Goal: Information Seeking & Learning: Understand process/instructions

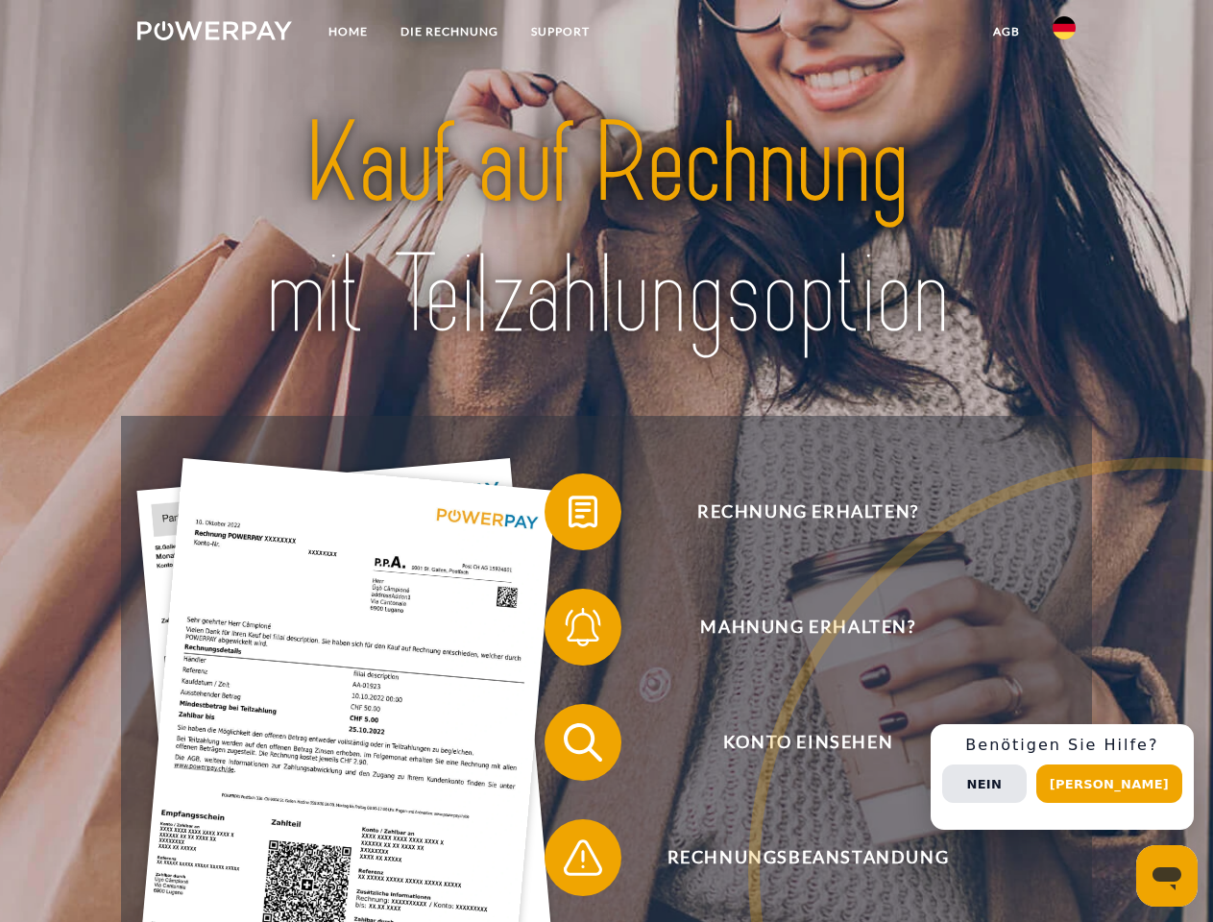
click at [214, 34] on img at bounding box center [214, 30] width 155 height 19
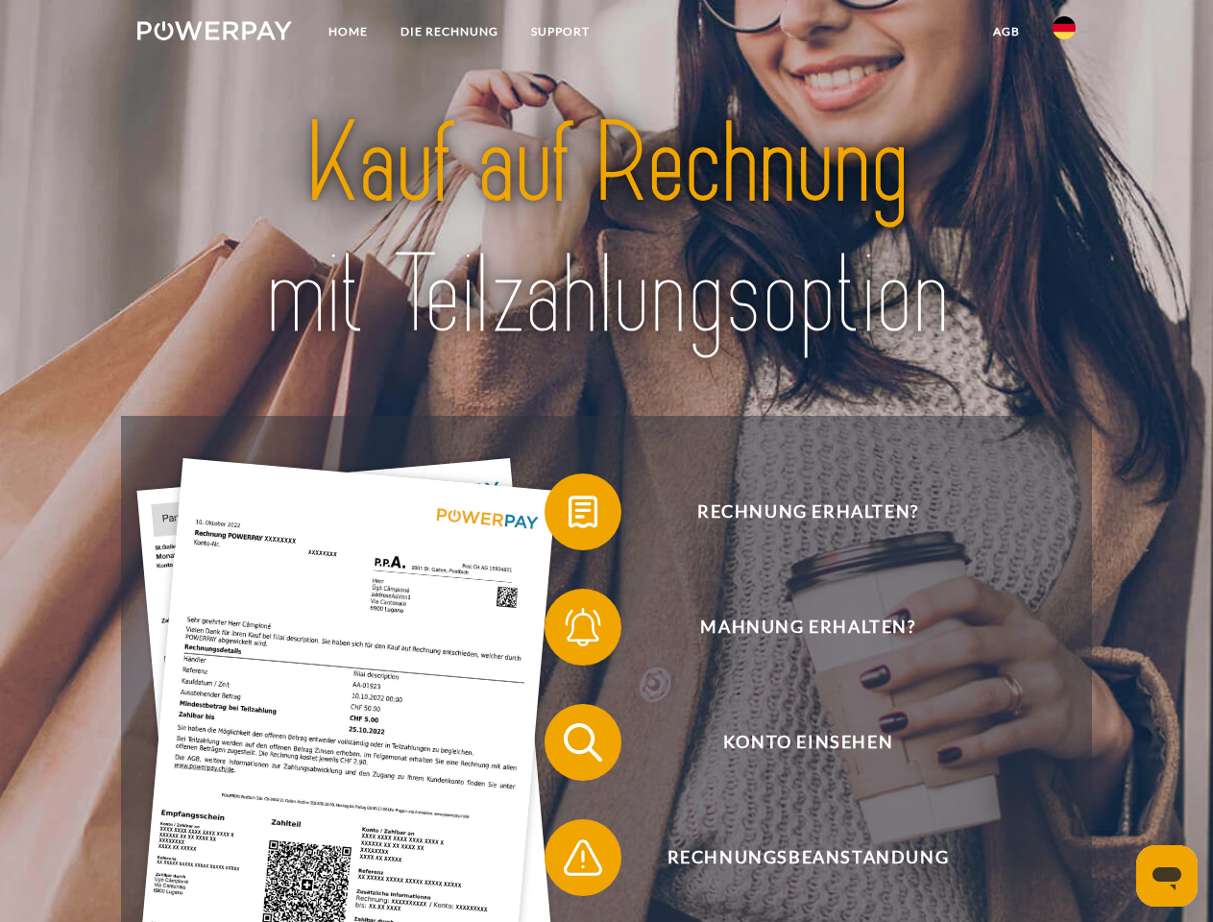
click at [1064, 34] on img at bounding box center [1064, 27] width 23 height 23
click at [1006, 32] on link "agb" at bounding box center [1007, 31] width 60 height 35
click at [569, 516] on span at bounding box center [554, 512] width 96 height 96
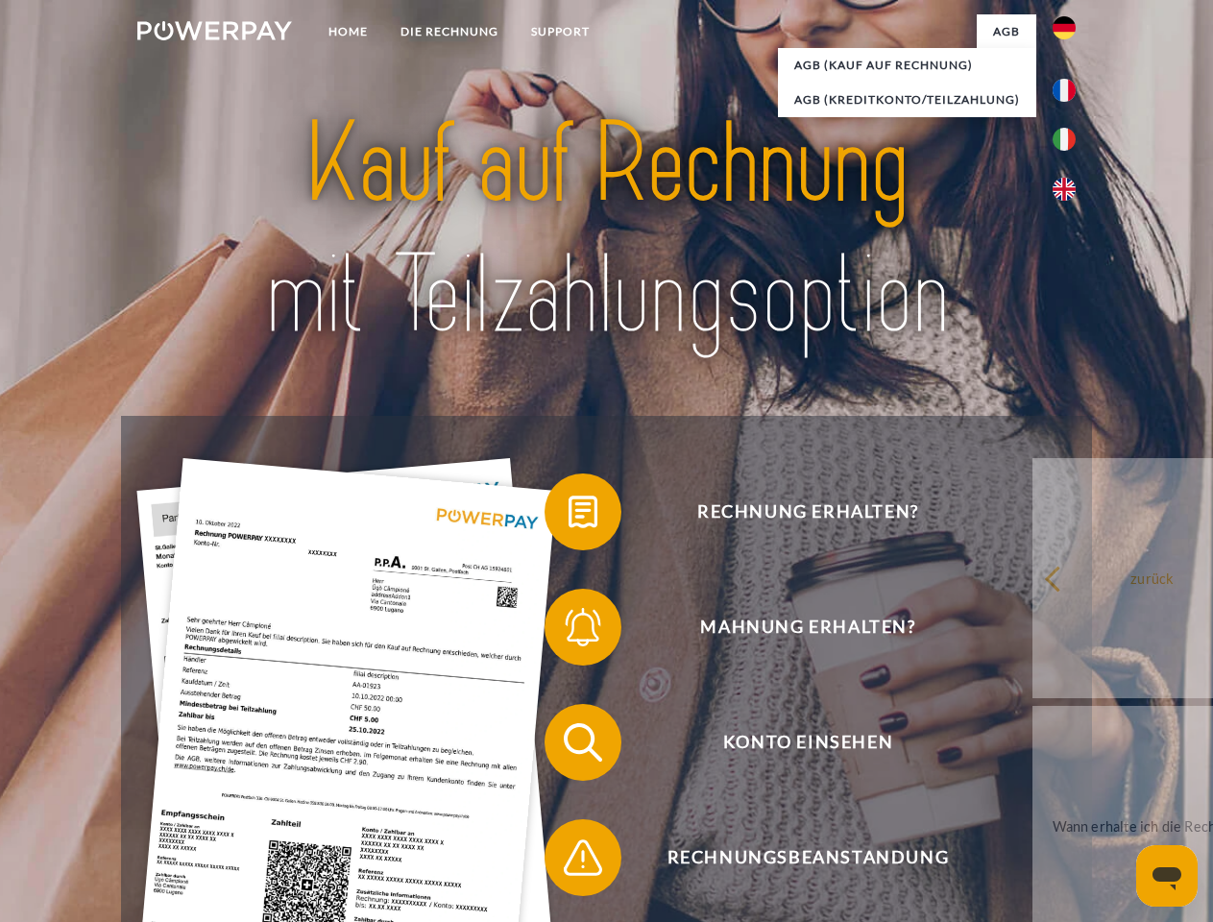
click at [1033, 631] on link "zurück" at bounding box center [1152, 578] width 239 height 240
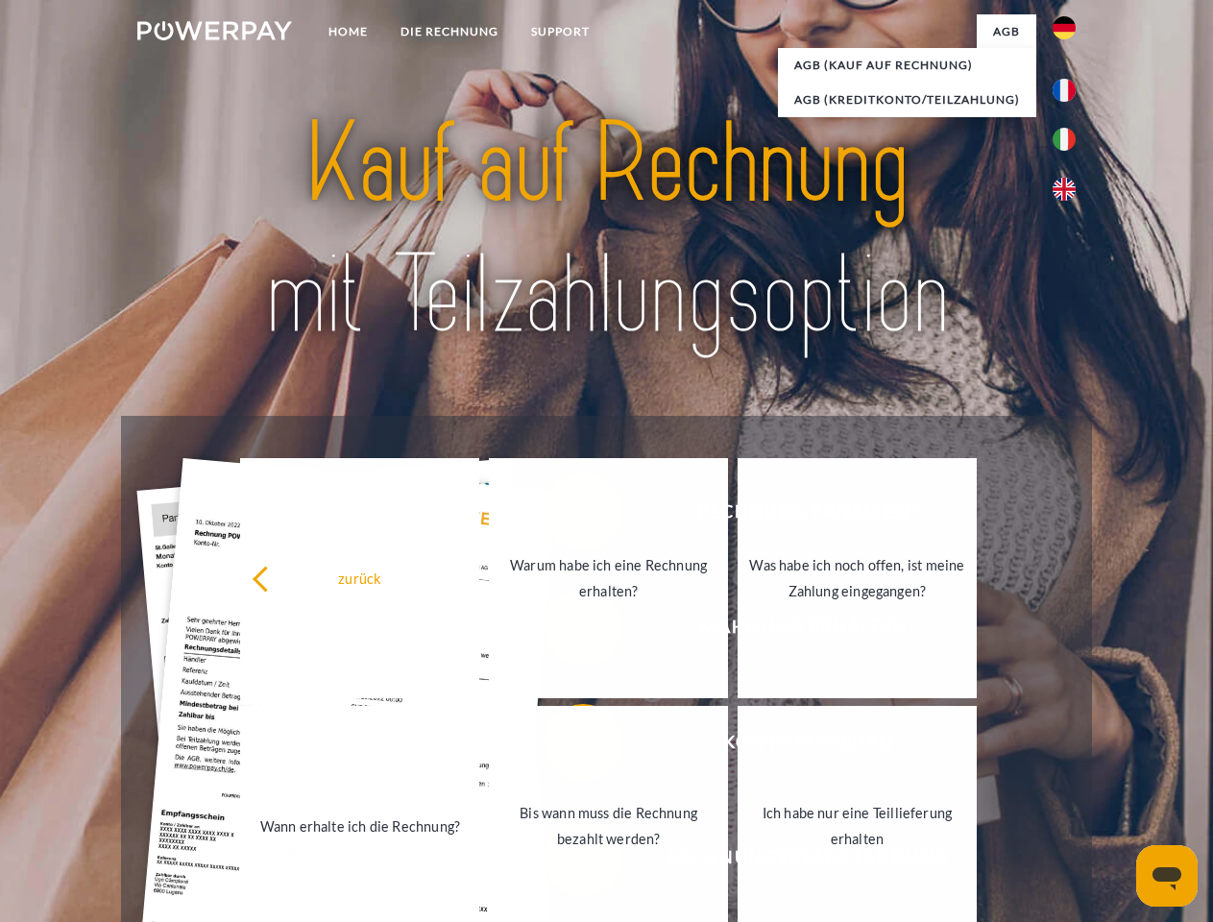
click at [479, 746] on link "Wann erhalte ich die Rechnung?" at bounding box center [359, 826] width 239 height 240
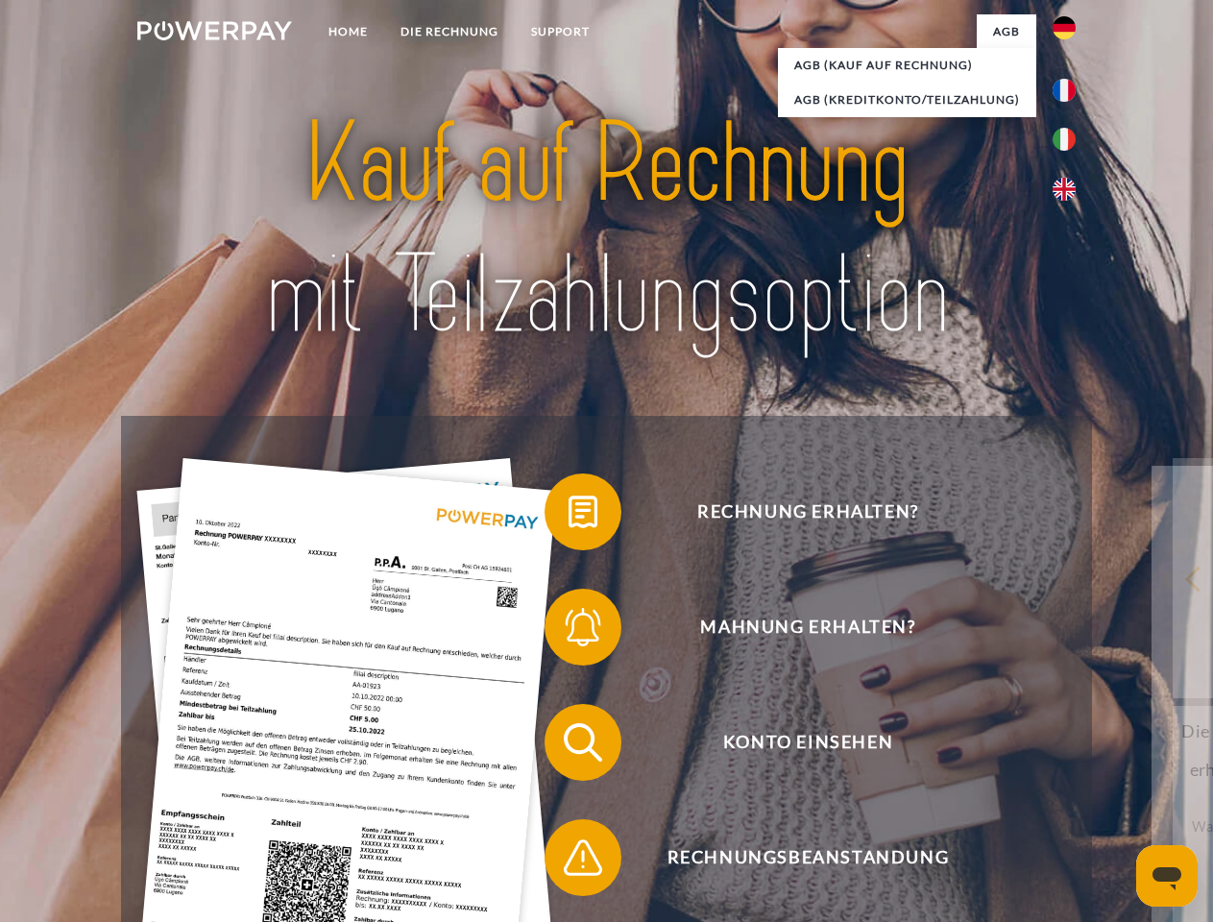
click at [569, 862] on span at bounding box center [554, 858] width 96 height 96
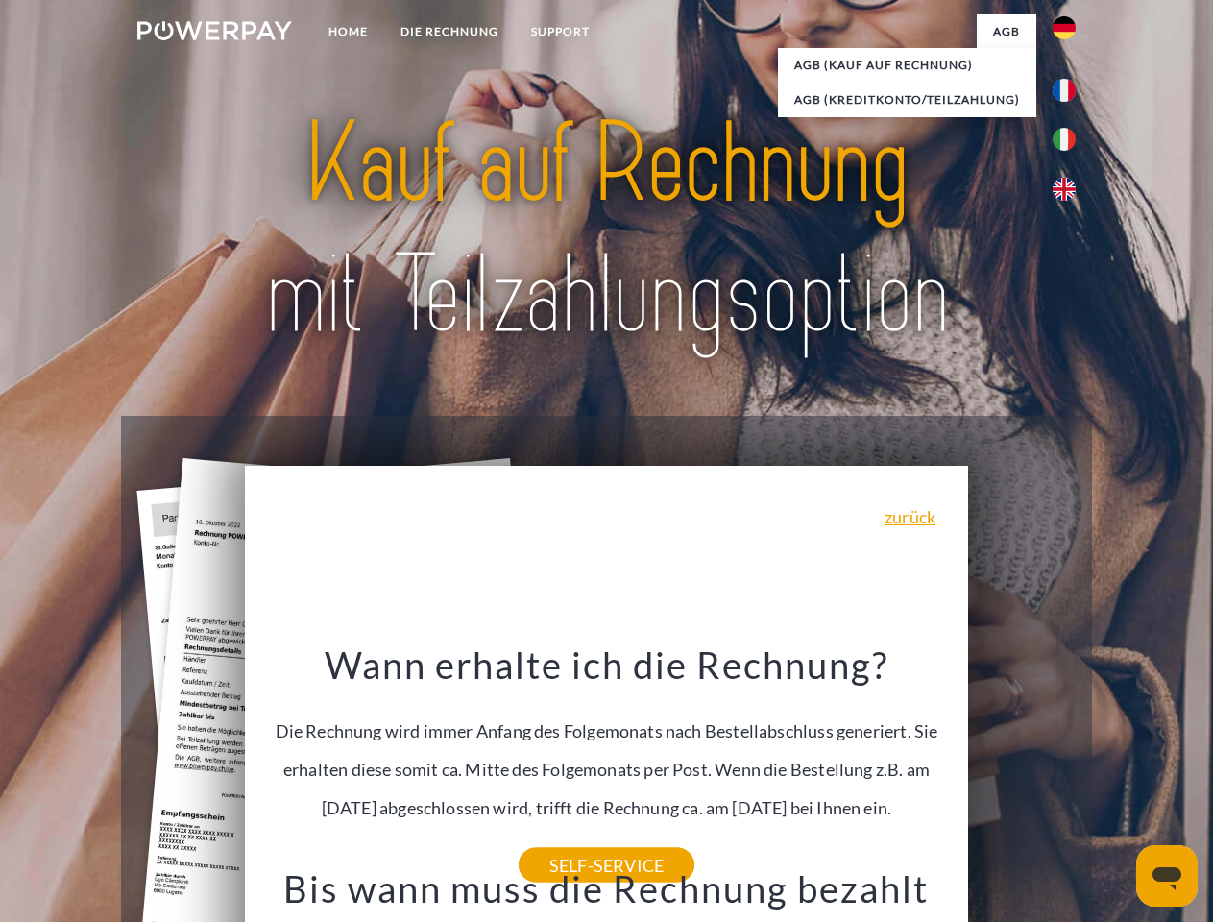
click at [1022, 781] on span "Konto einsehen" at bounding box center [807, 742] width 471 height 77
click at [1116, 784] on header "Home DIE RECHNUNG SUPPORT" at bounding box center [606, 663] width 1213 height 1326
